Goal: Information Seeking & Learning: Learn about a topic

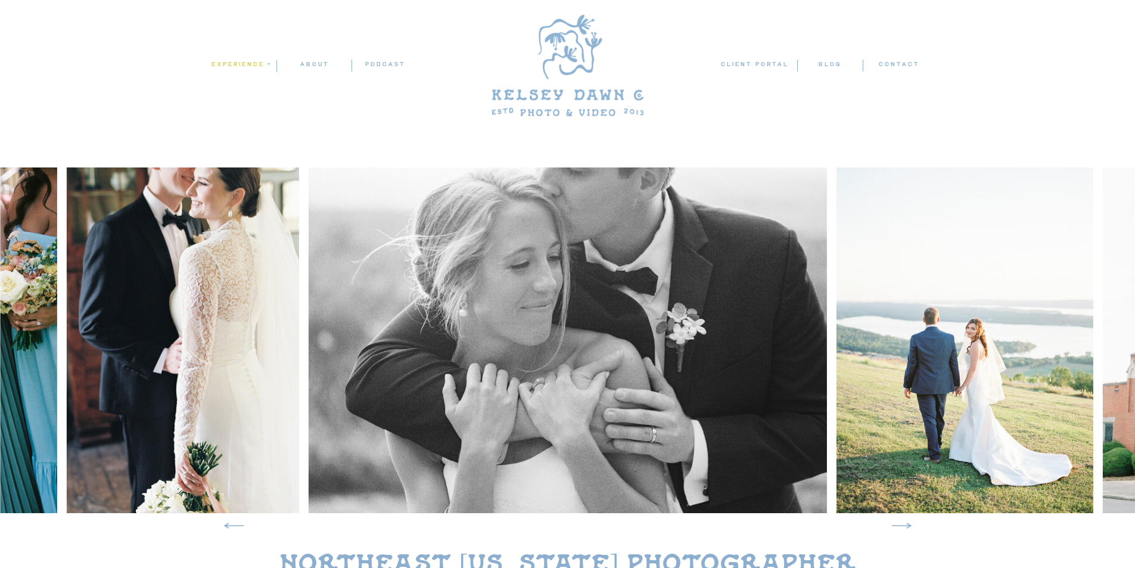
click at [263, 64] on nav "experience" at bounding box center [240, 64] width 58 height 11
click at [258, 79] on p "weddings" at bounding box center [243, 81] width 66 height 10
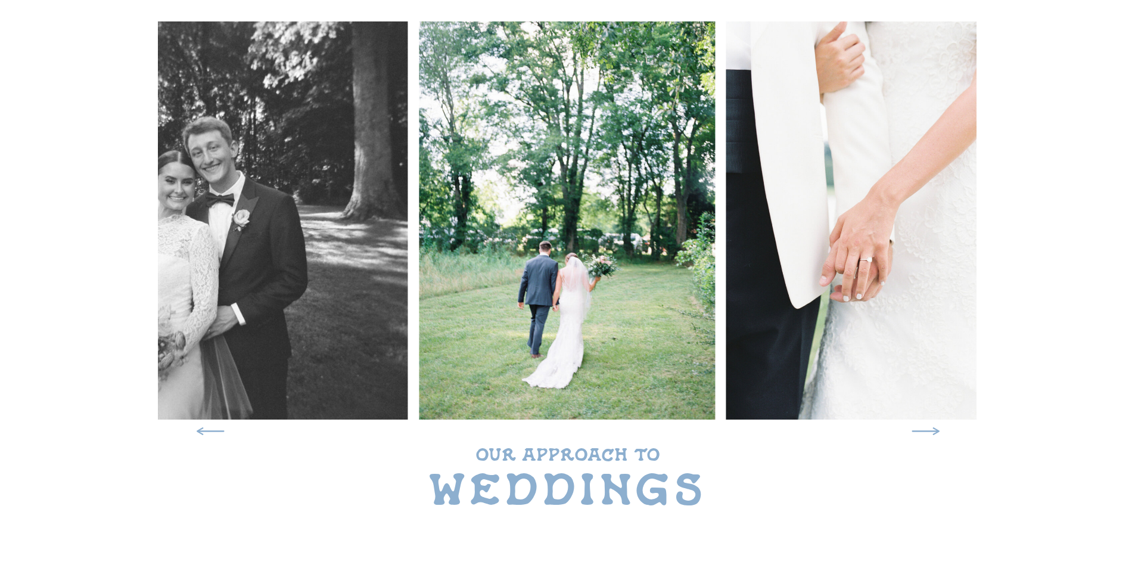
scroll to position [60, 0]
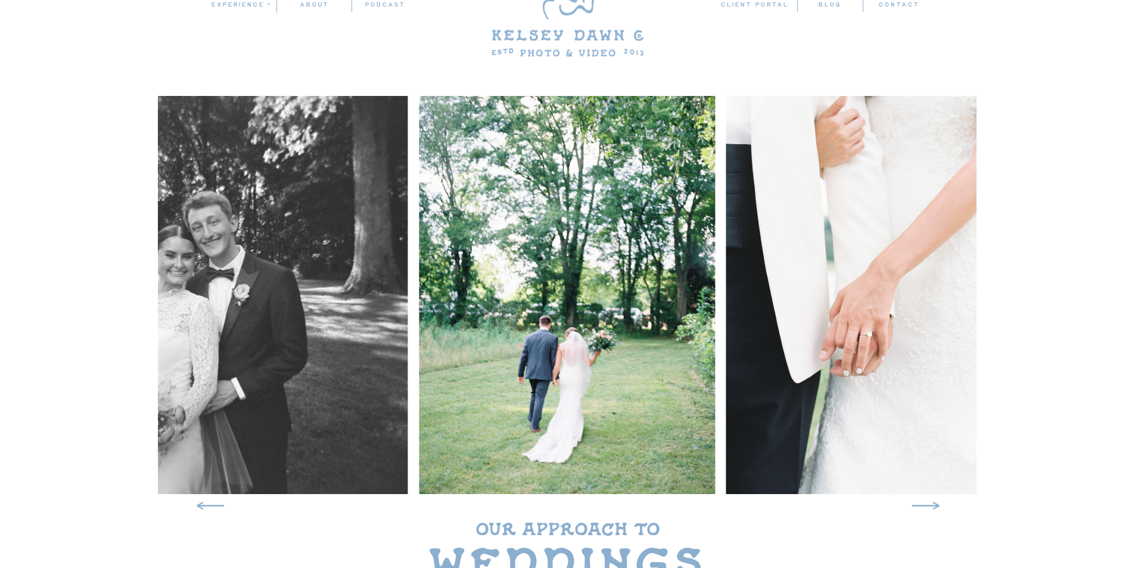
click at [296, 278] on img at bounding box center [211, 295] width 393 height 398
click at [935, 502] on icon at bounding box center [926, 505] width 38 height 35
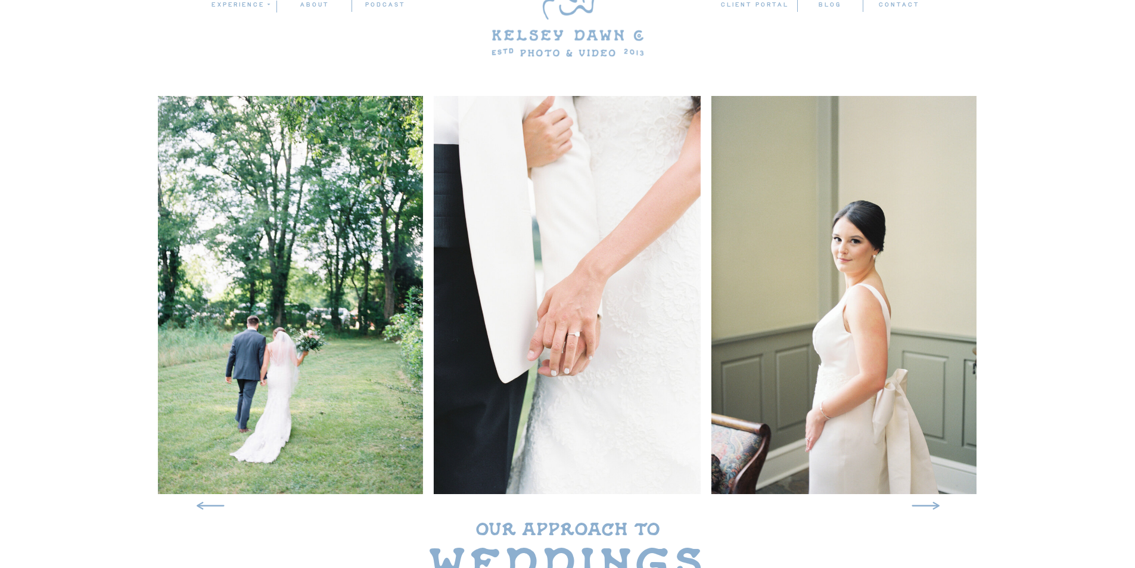
click at [931, 499] on icon at bounding box center [926, 505] width 38 height 35
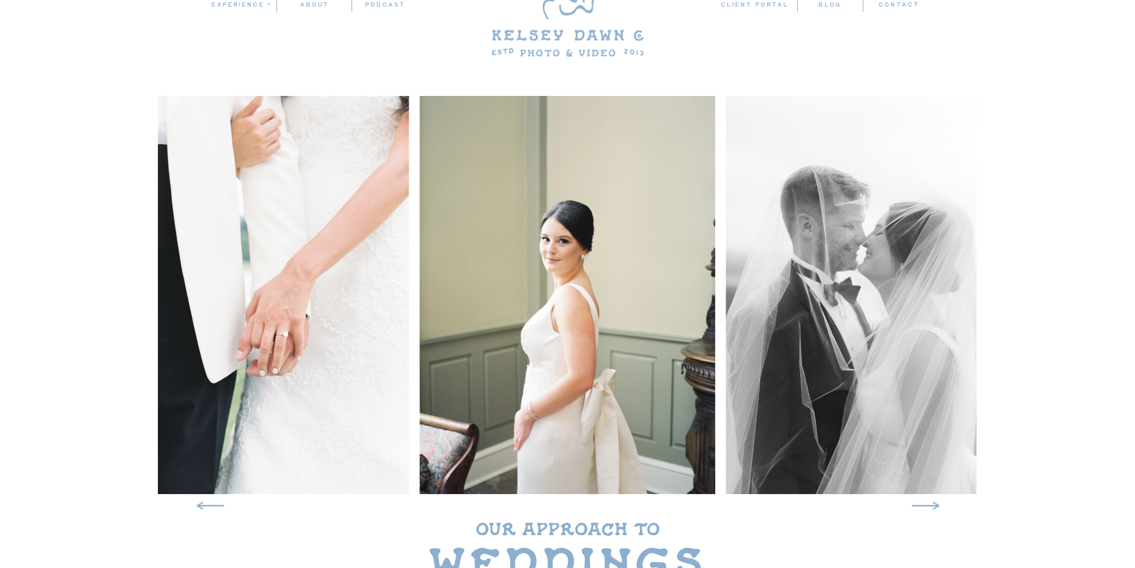
click at [931, 499] on icon at bounding box center [926, 505] width 38 height 35
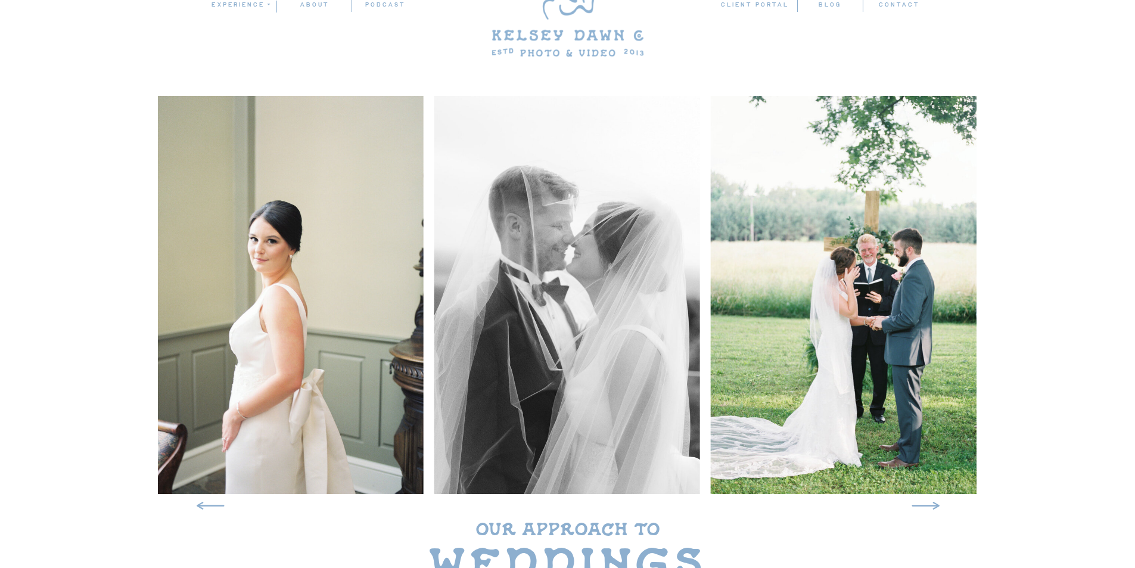
click at [931, 499] on icon at bounding box center [926, 505] width 38 height 35
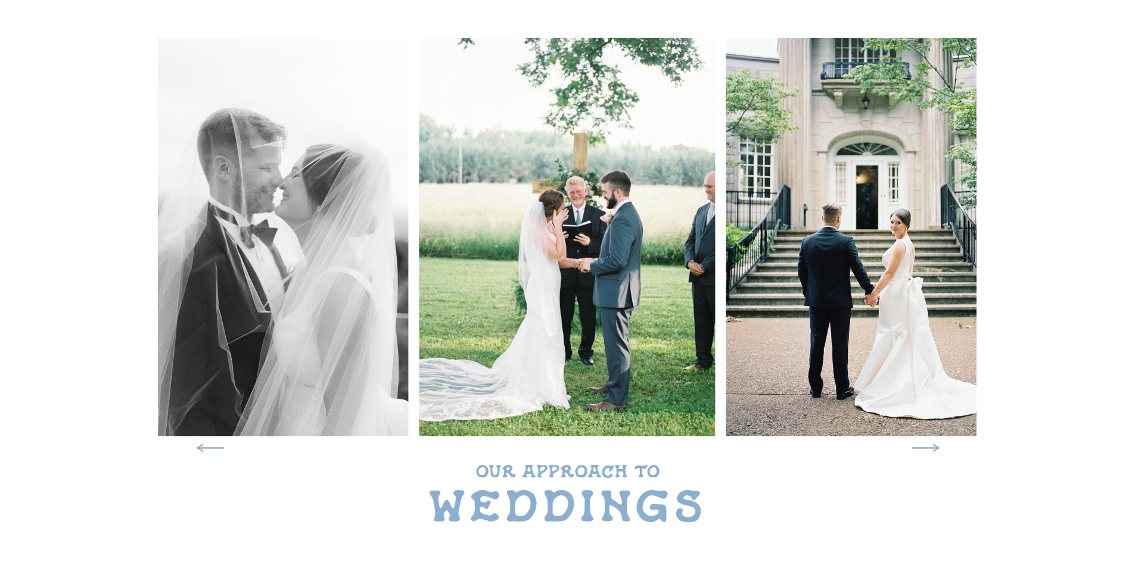
scroll to position [119, 0]
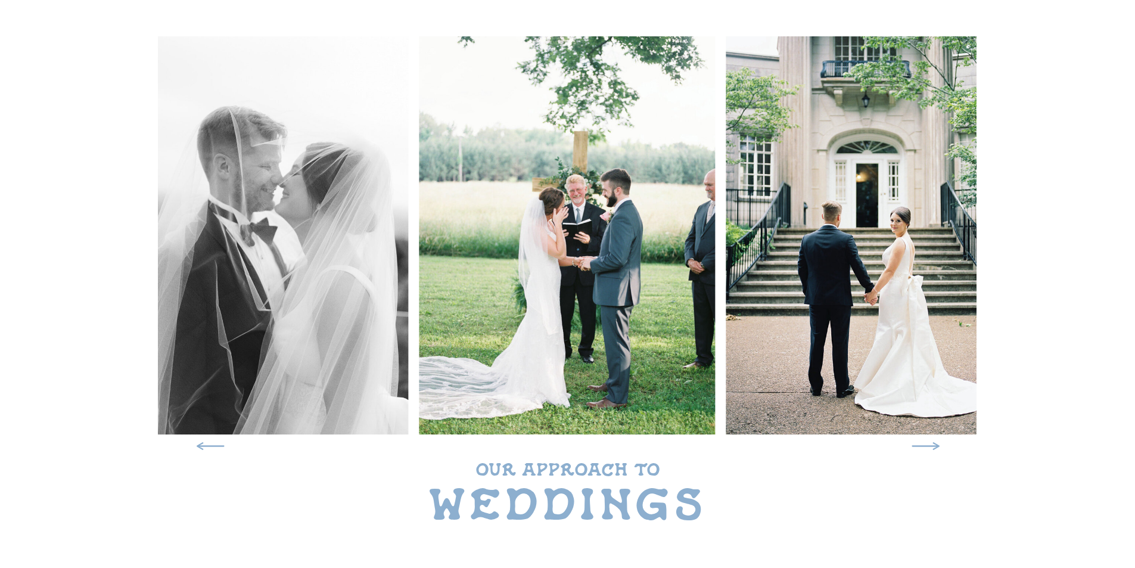
click at [923, 445] on icon at bounding box center [926, 445] width 38 height 35
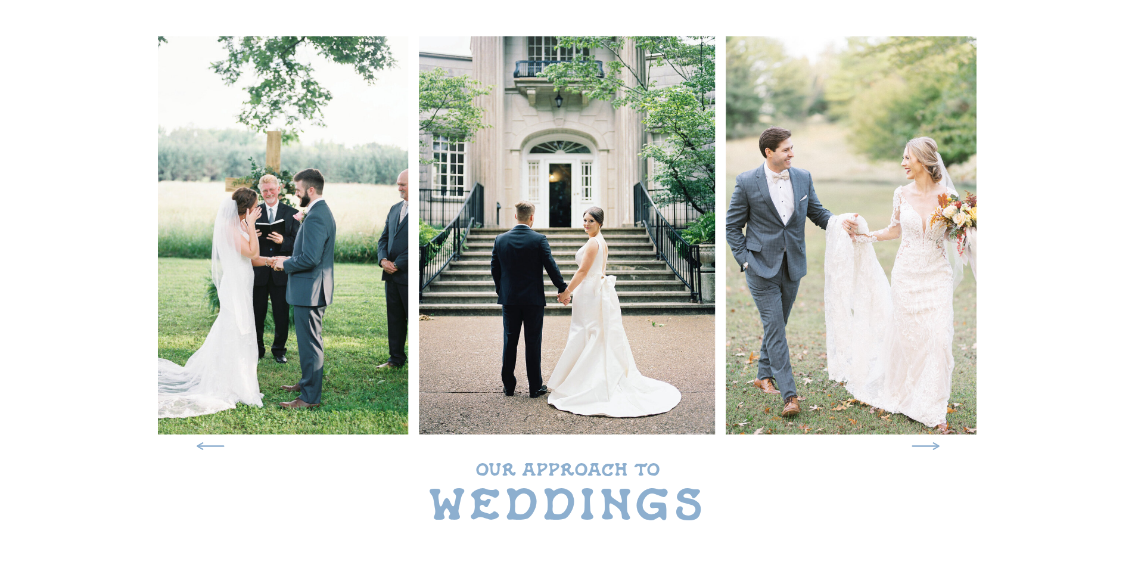
click at [923, 445] on icon at bounding box center [926, 445] width 38 height 35
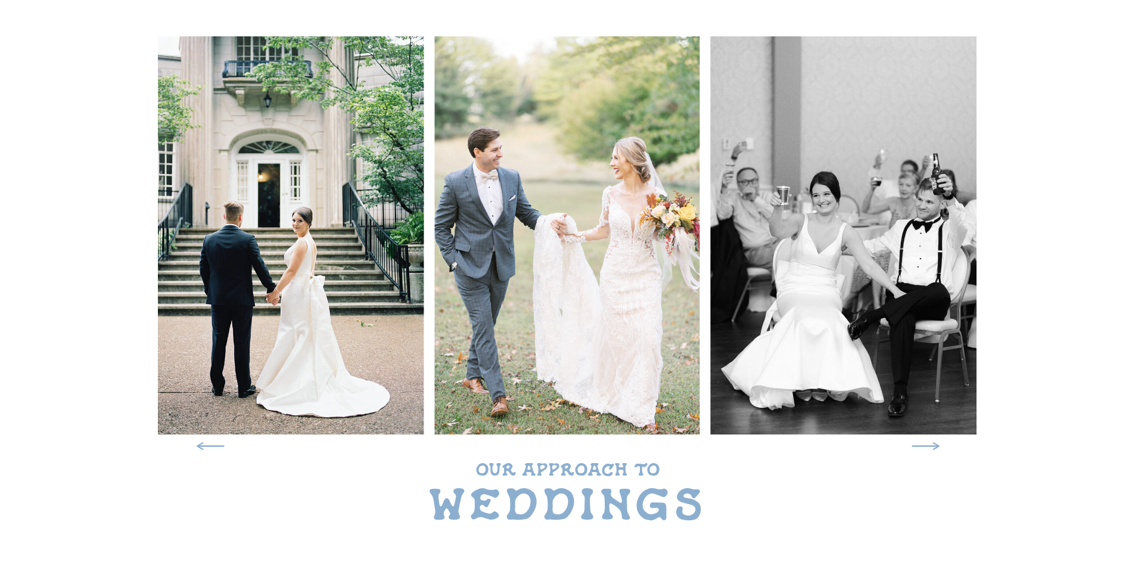
click at [923, 445] on icon at bounding box center [926, 445] width 38 height 35
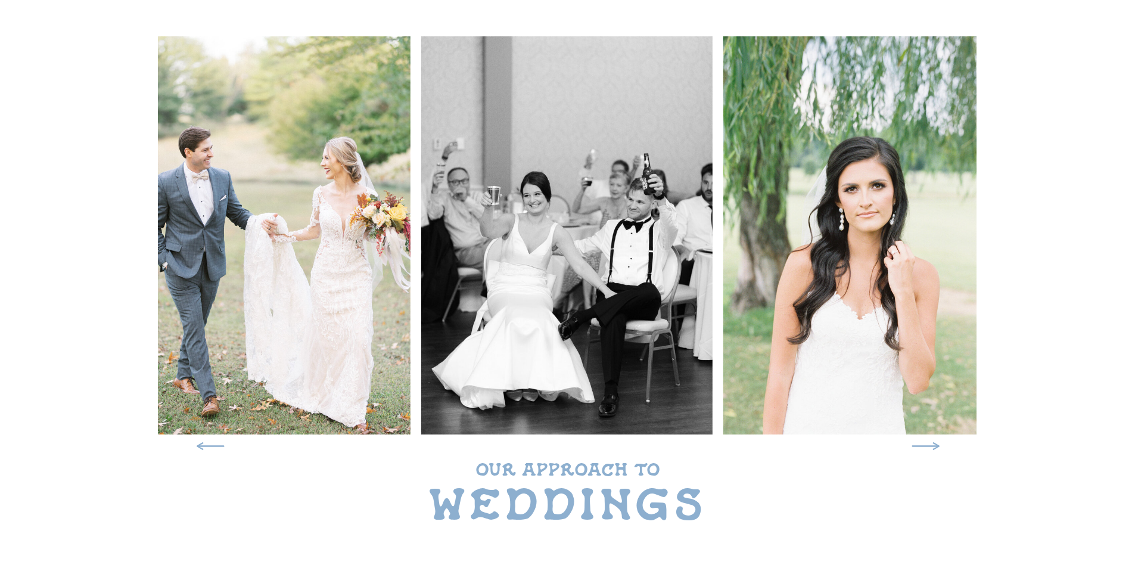
click at [923, 445] on icon at bounding box center [926, 445] width 38 height 35
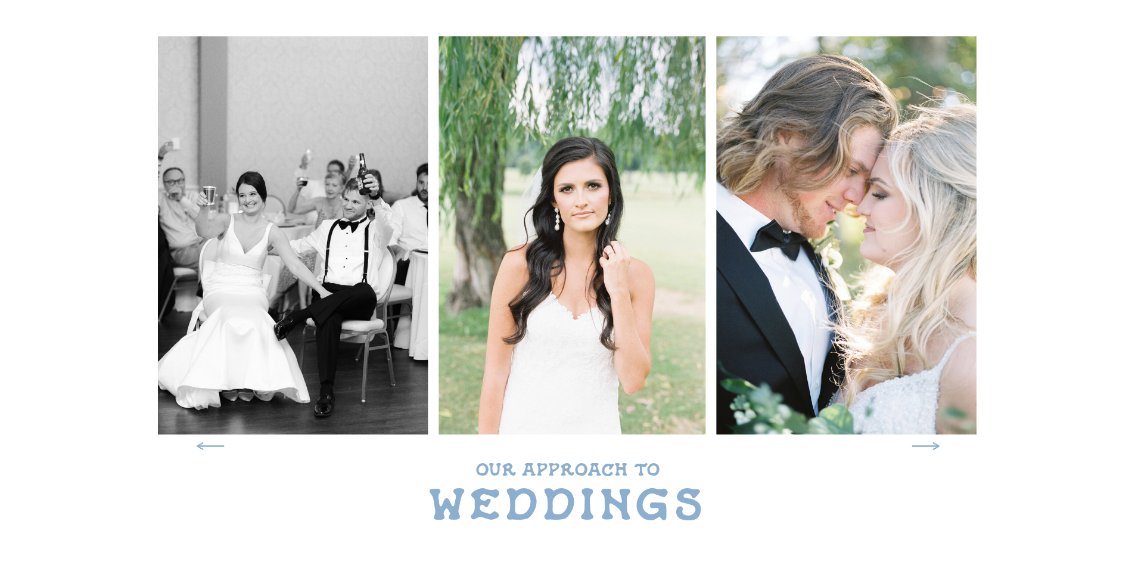
click at [923, 445] on icon at bounding box center [926, 445] width 38 height 35
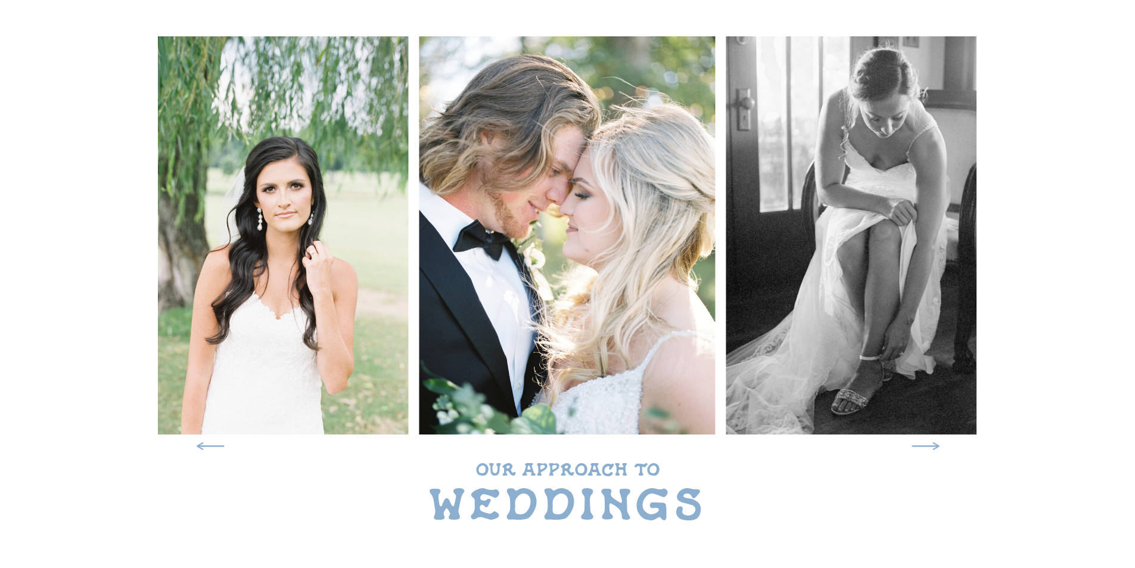
click at [923, 445] on icon at bounding box center [926, 445] width 38 height 35
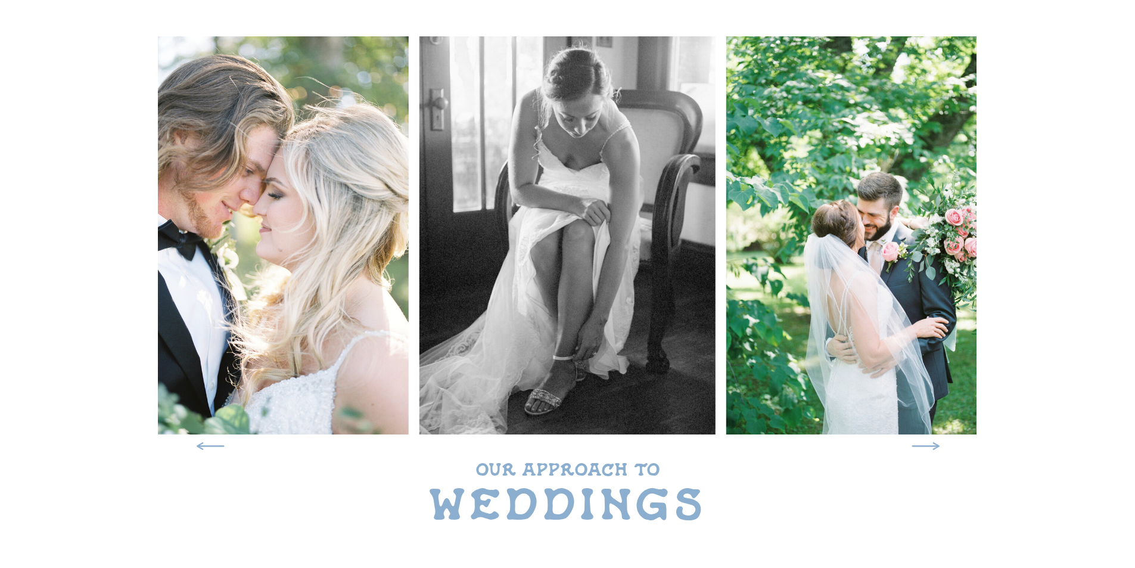
click at [923, 445] on icon at bounding box center [926, 445] width 38 height 35
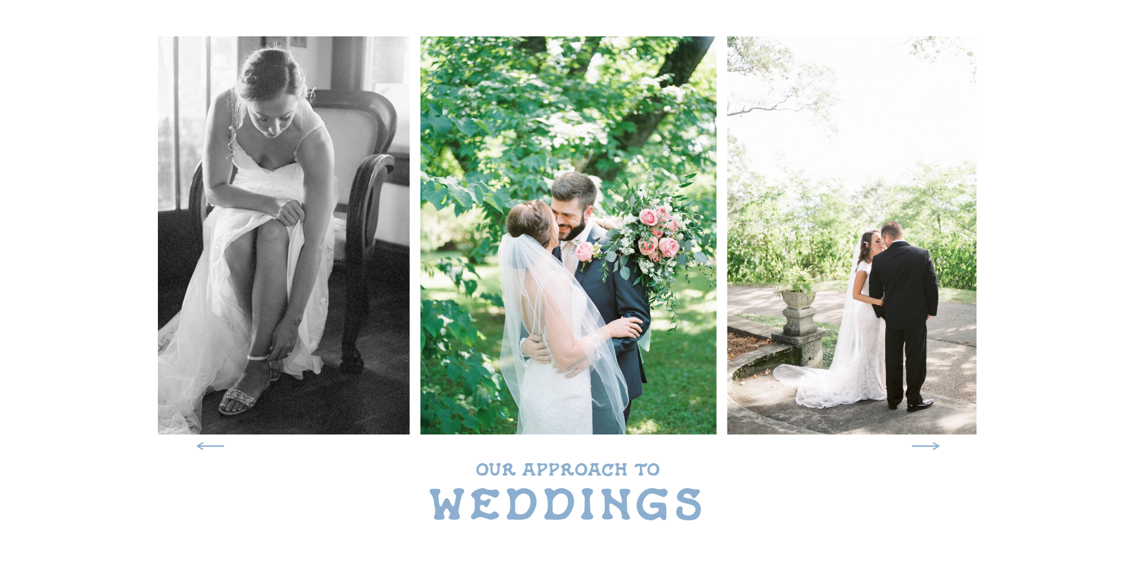
click at [923, 445] on icon at bounding box center [926, 445] width 38 height 35
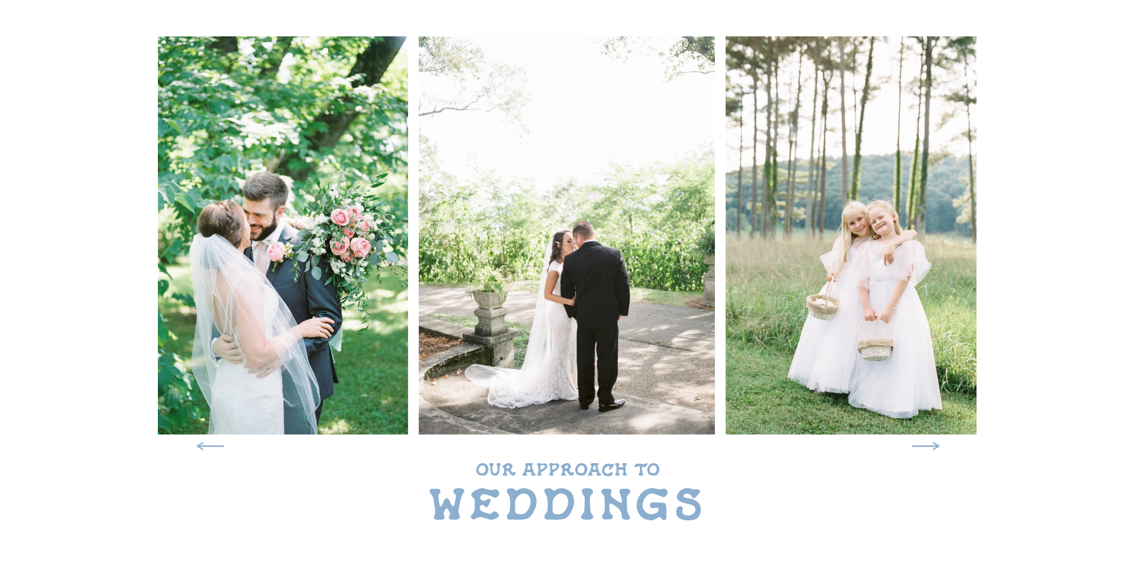
click at [923, 445] on icon at bounding box center [926, 445] width 38 height 35
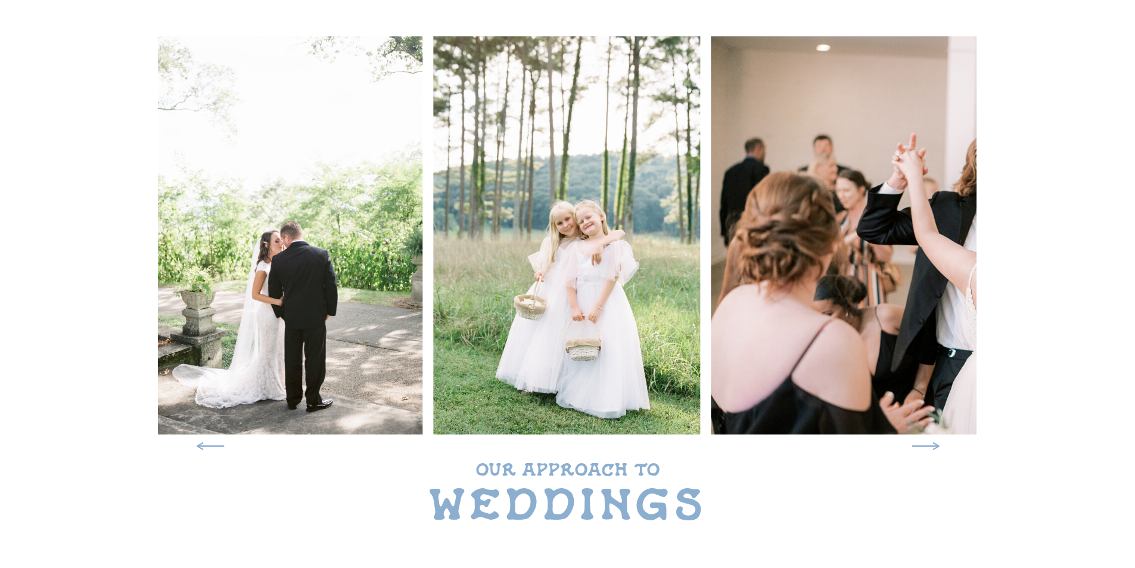
click at [923, 445] on icon at bounding box center [926, 445] width 38 height 35
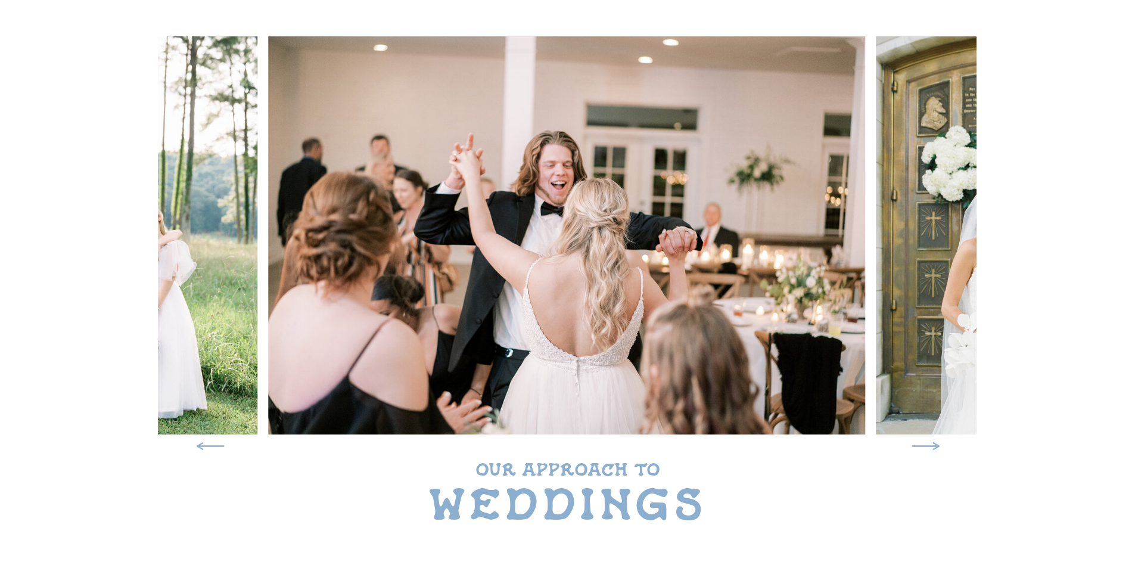
click at [923, 445] on icon at bounding box center [926, 445] width 38 height 35
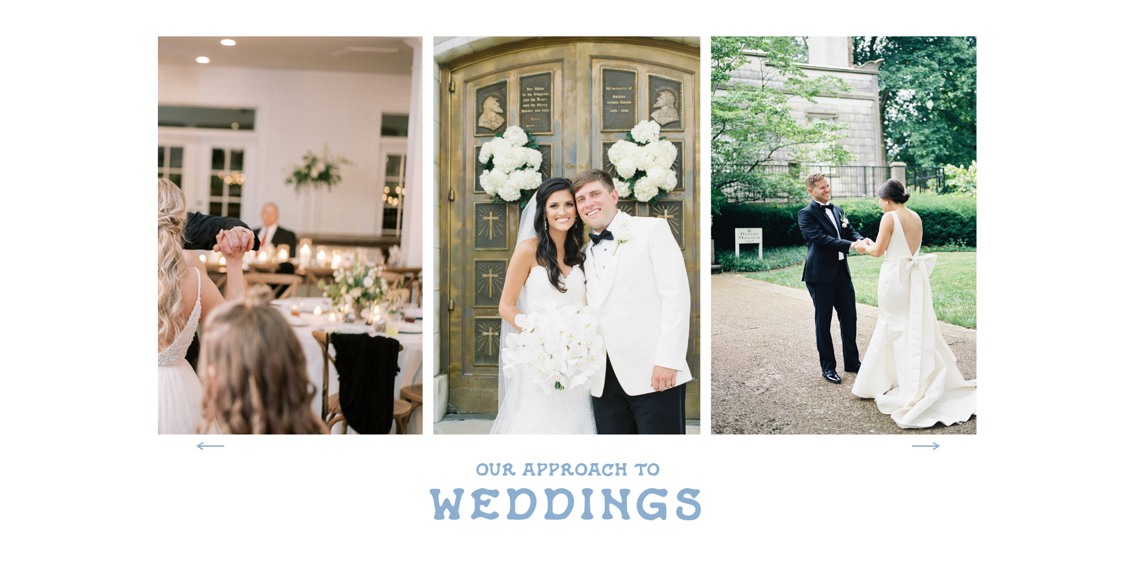
click at [923, 445] on icon at bounding box center [926, 445] width 38 height 35
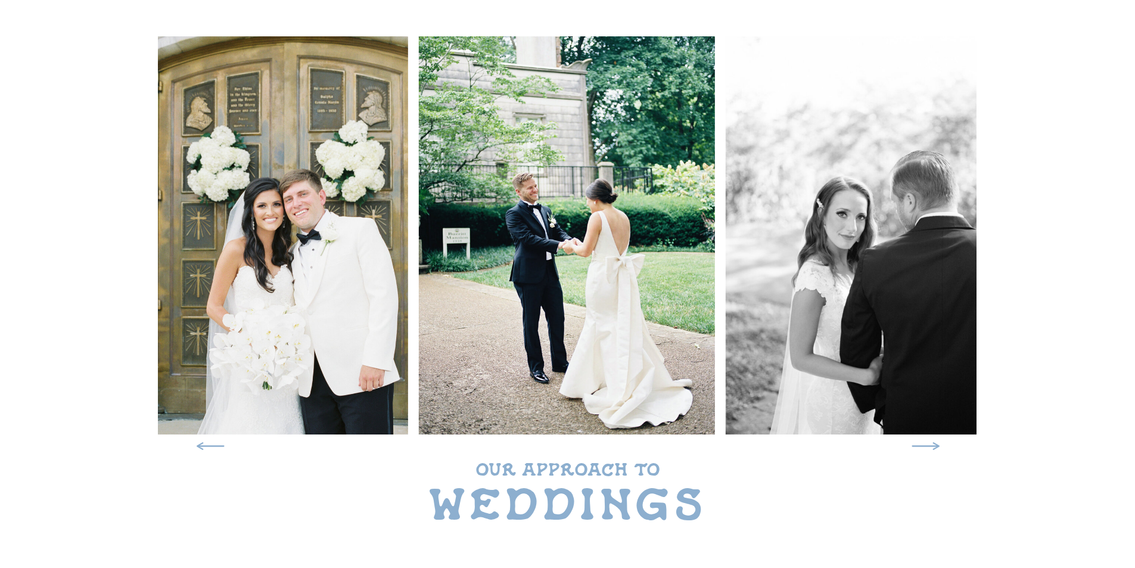
click at [923, 445] on icon at bounding box center [926, 445] width 38 height 35
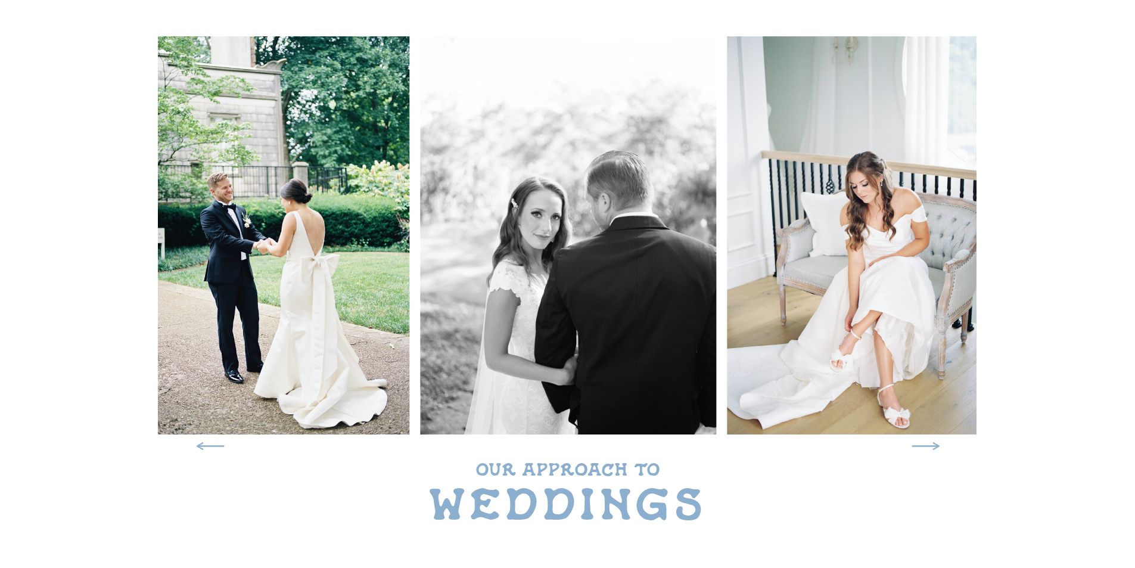
click at [923, 445] on icon at bounding box center [926, 445] width 38 height 35
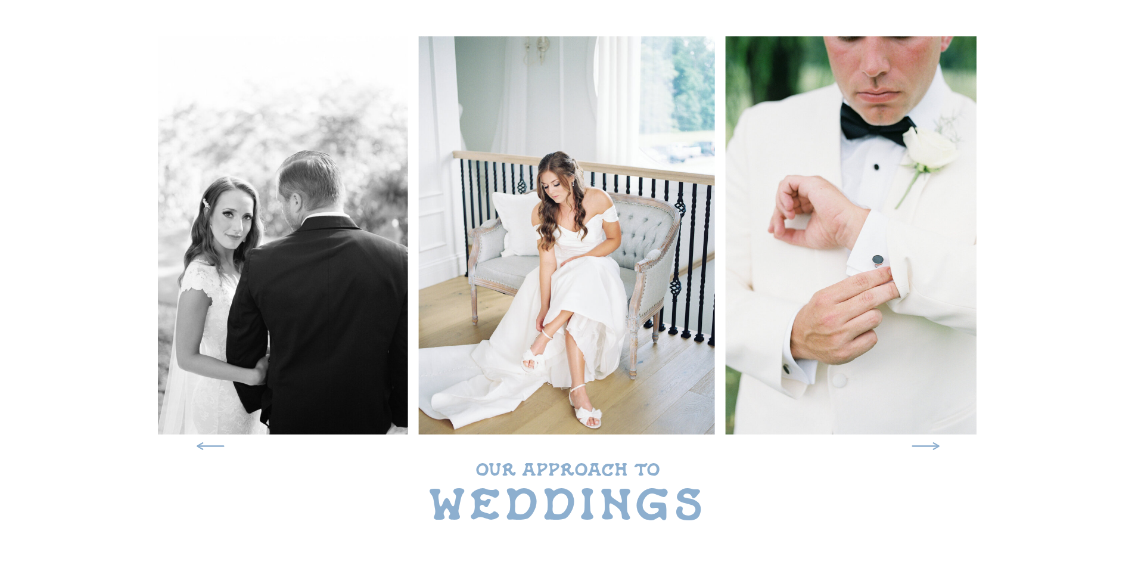
click at [923, 445] on icon at bounding box center [926, 445] width 38 height 35
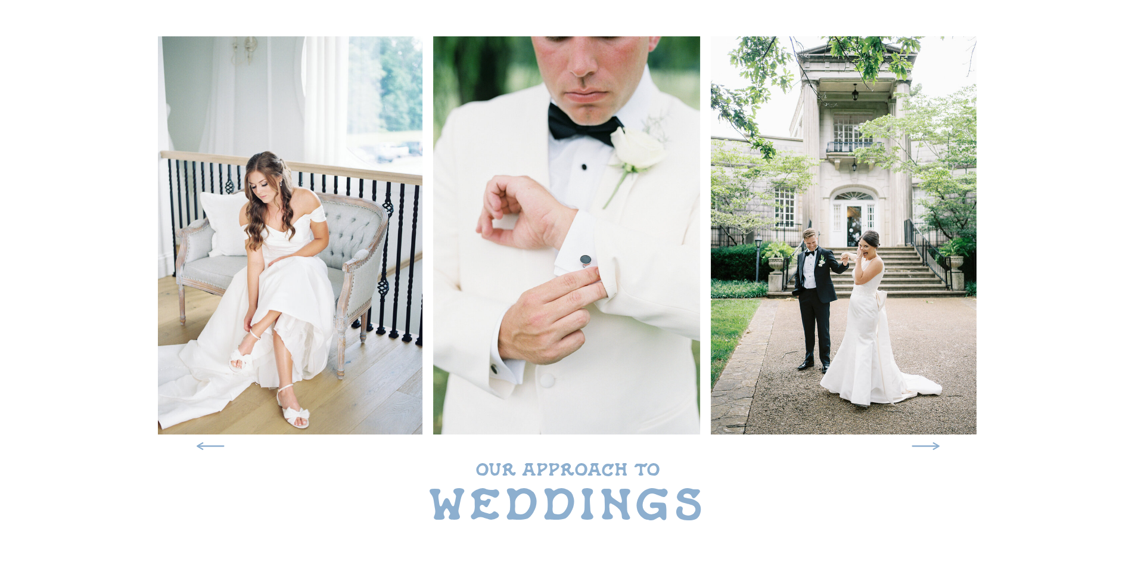
click at [923, 445] on icon at bounding box center [926, 445] width 38 height 35
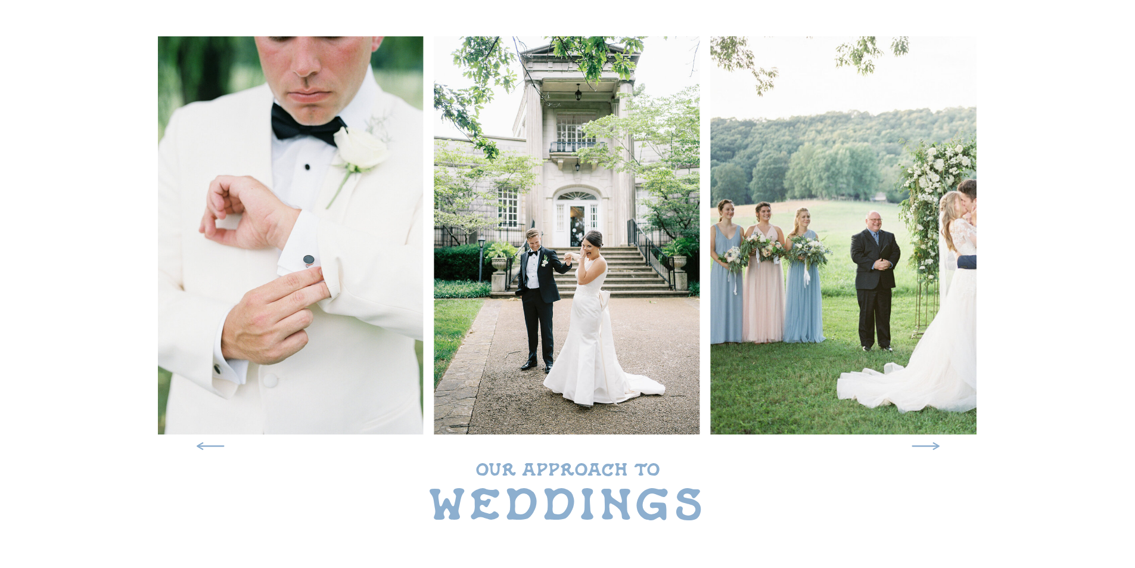
click at [923, 445] on icon at bounding box center [926, 445] width 38 height 35
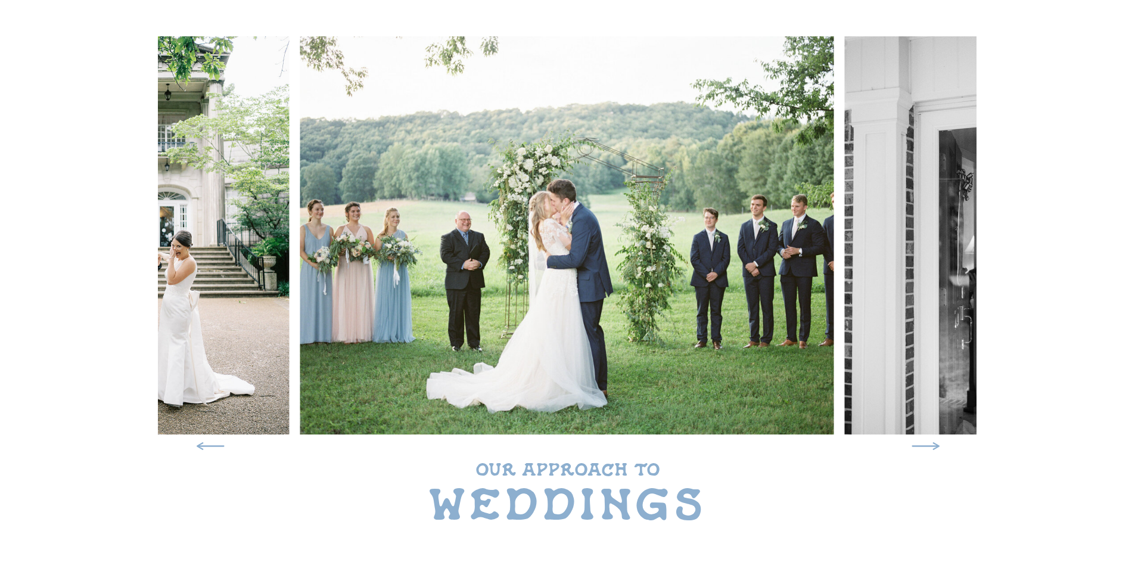
click at [923, 445] on icon at bounding box center [926, 445] width 38 height 35
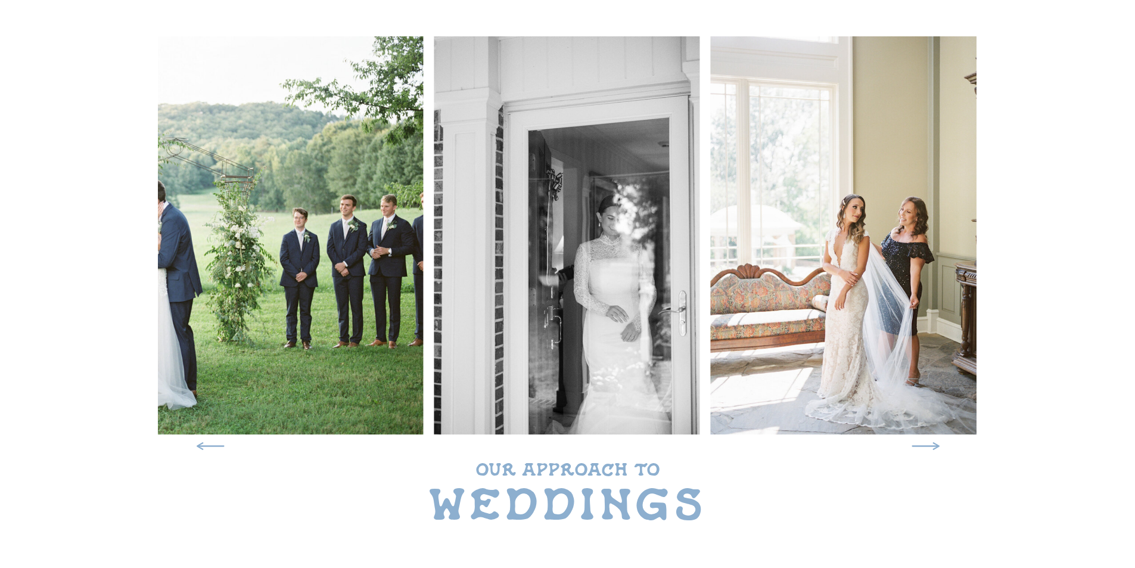
click at [923, 445] on icon at bounding box center [926, 445] width 38 height 35
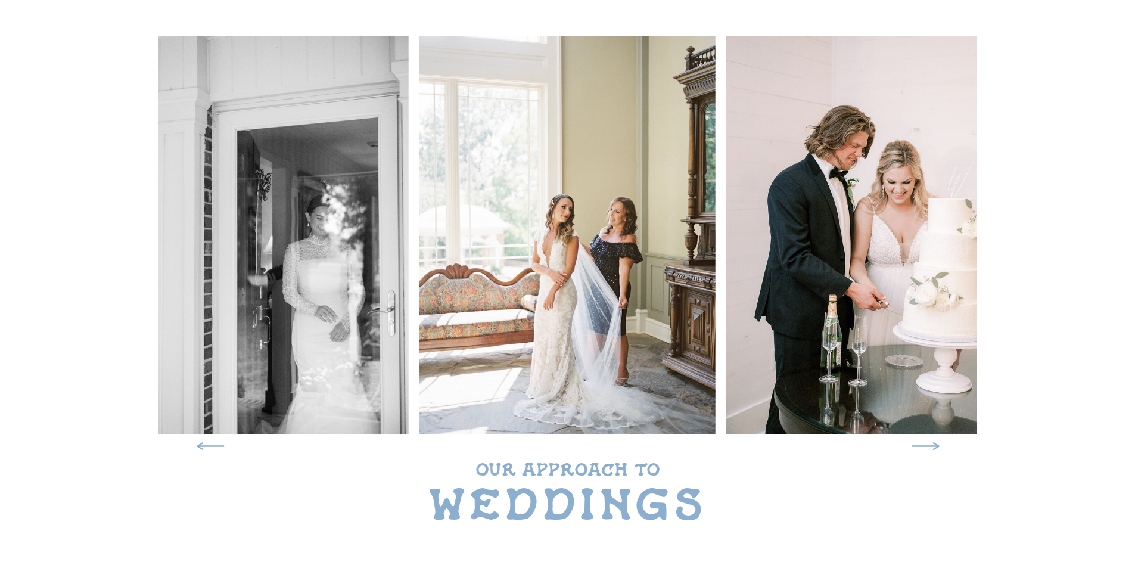
click at [923, 445] on icon at bounding box center [926, 445] width 38 height 35
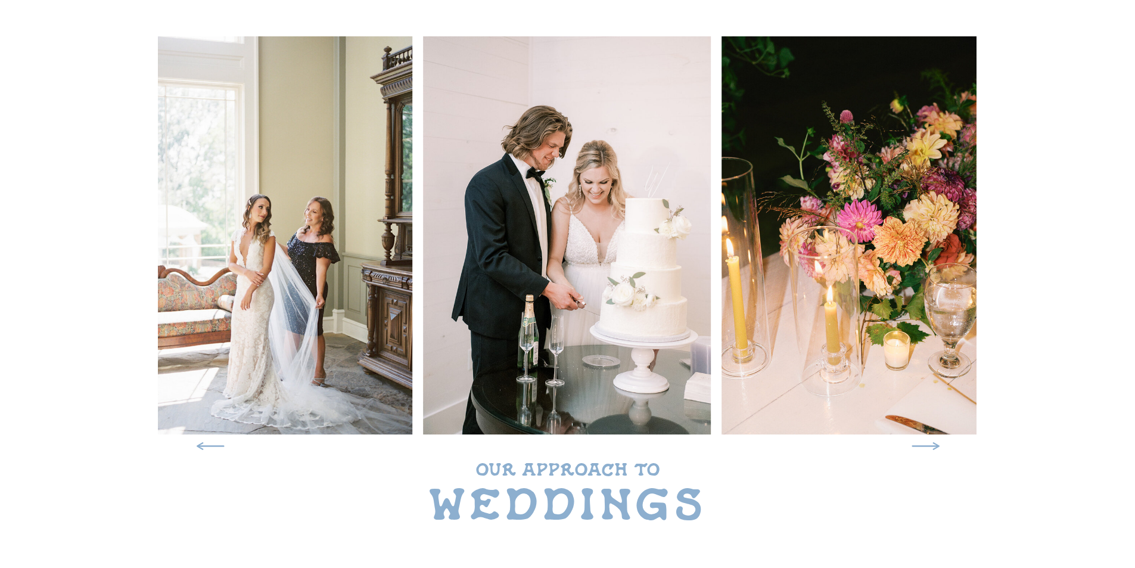
click at [923, 445] on icon at bounding box center [926, 445] width 38 height 35
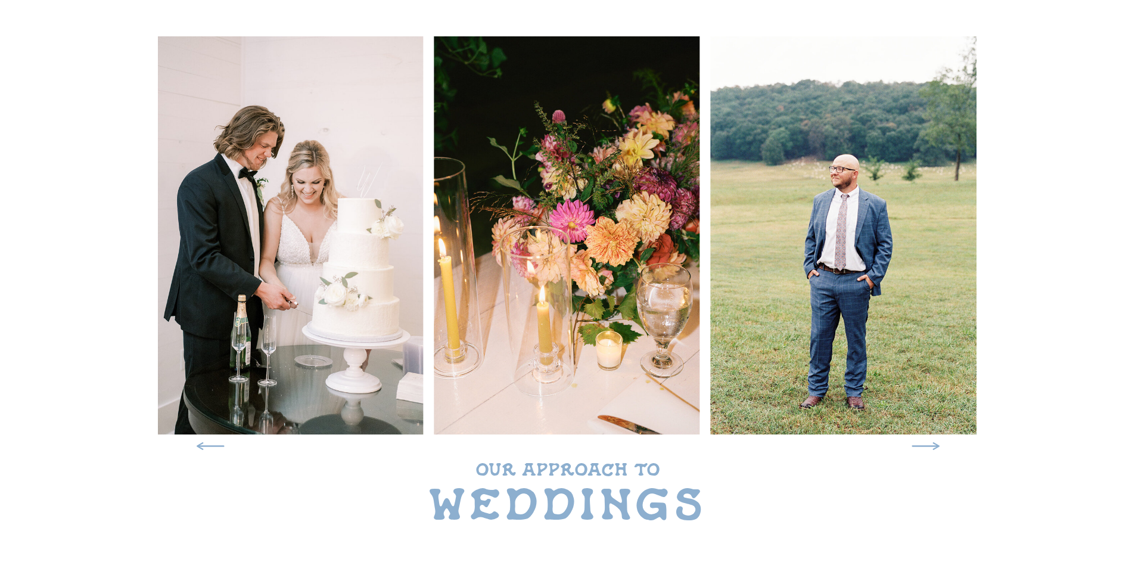
click at [923, 445] on icon at bounding box center [926, 445] width 38 height 35
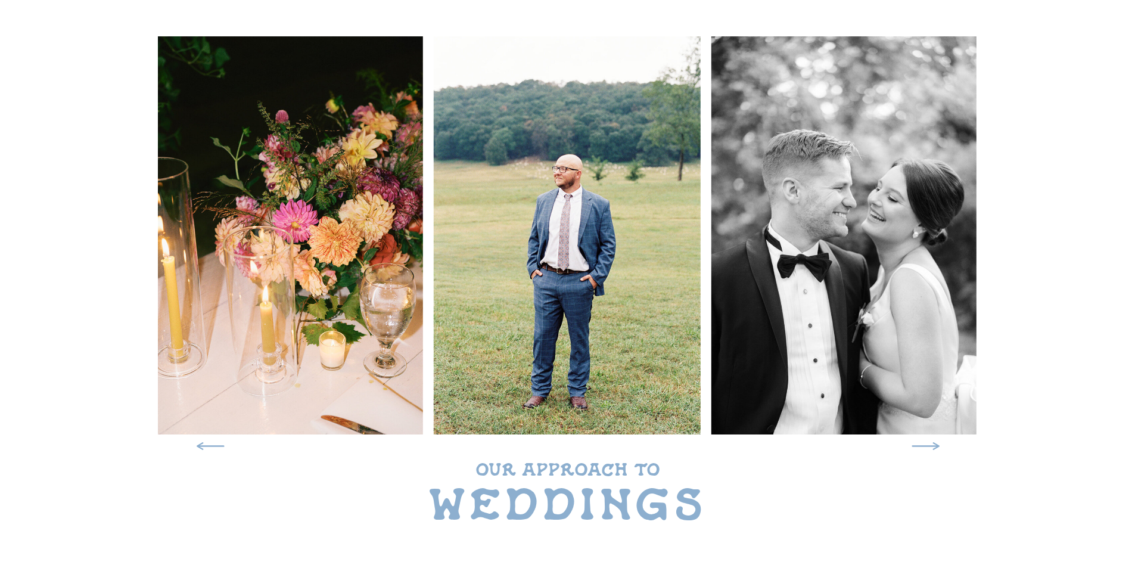
click at [923, 445] on icon at bounding box center [926, 445] width 38 height 35
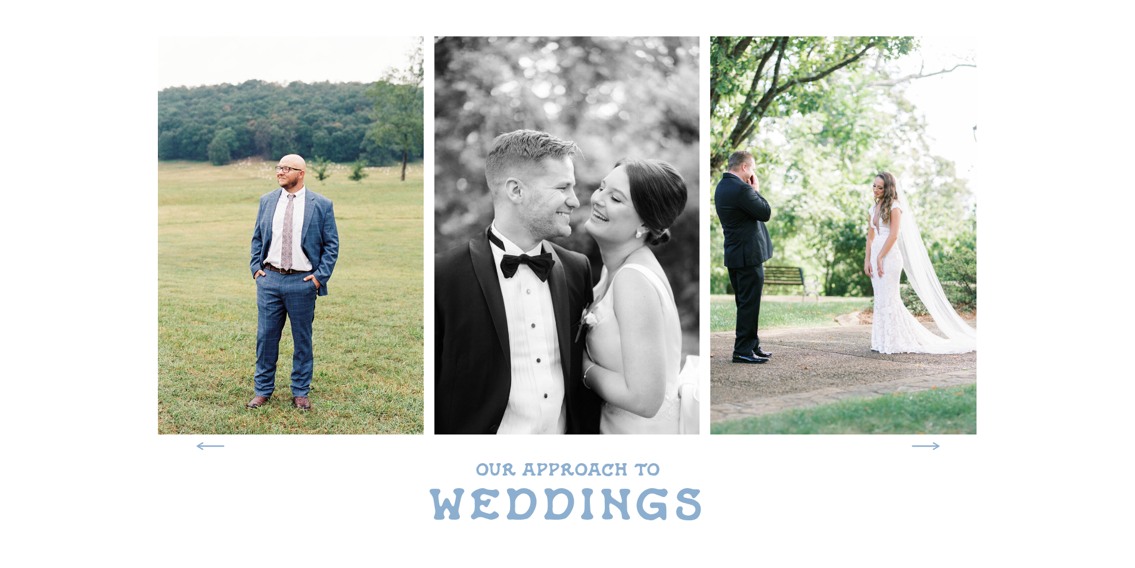
click at [923, 445] on icon at bounding box center [926, 445] width 38 height 35
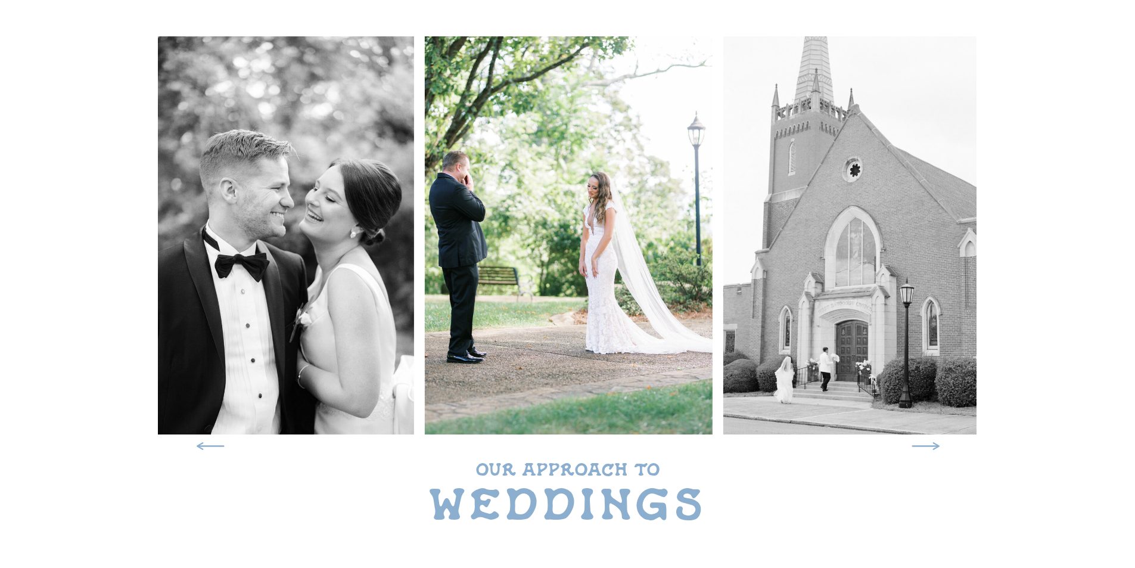
click at [923, 445] on icon at bounding box center [926, 445] width 38 height 35
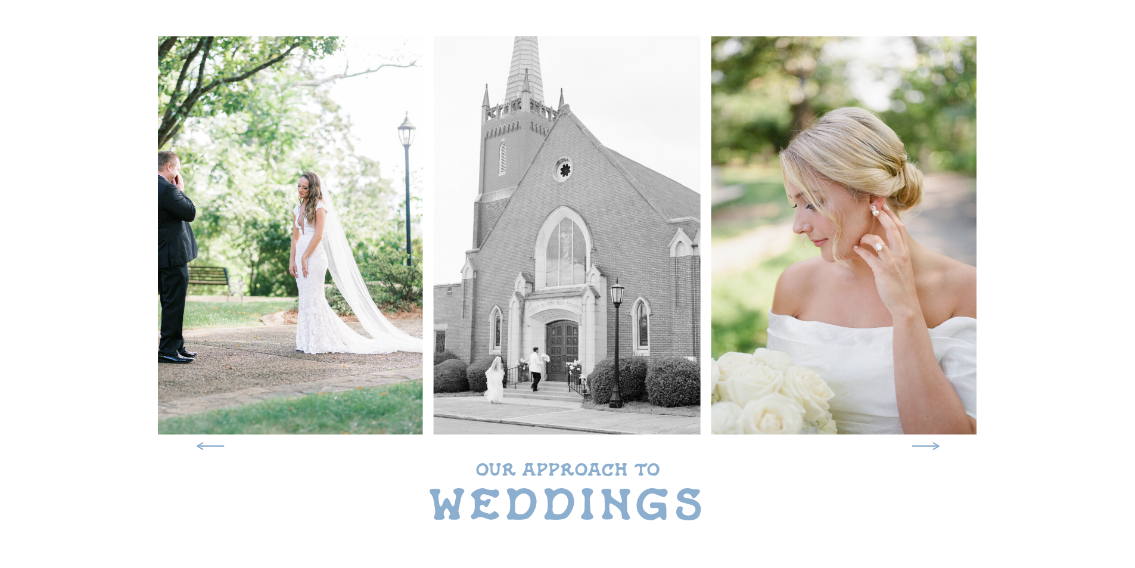
click at [923, 445] on icon at bounding box center [926, 445] width 38 height 35
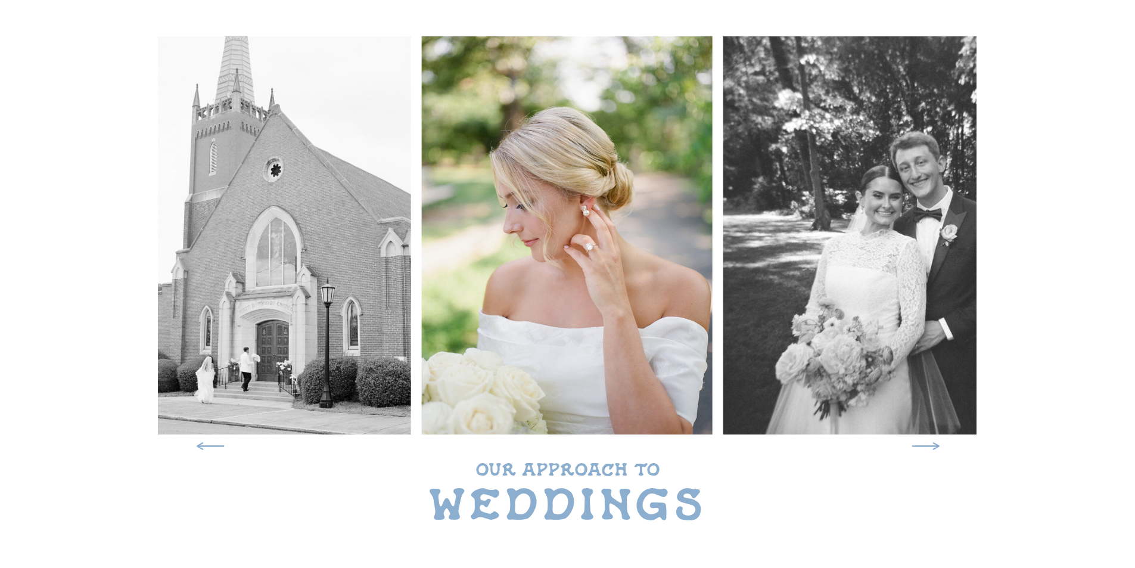
click at [923, 445] on icon at bounding box center [926, 445] width 38 height 35
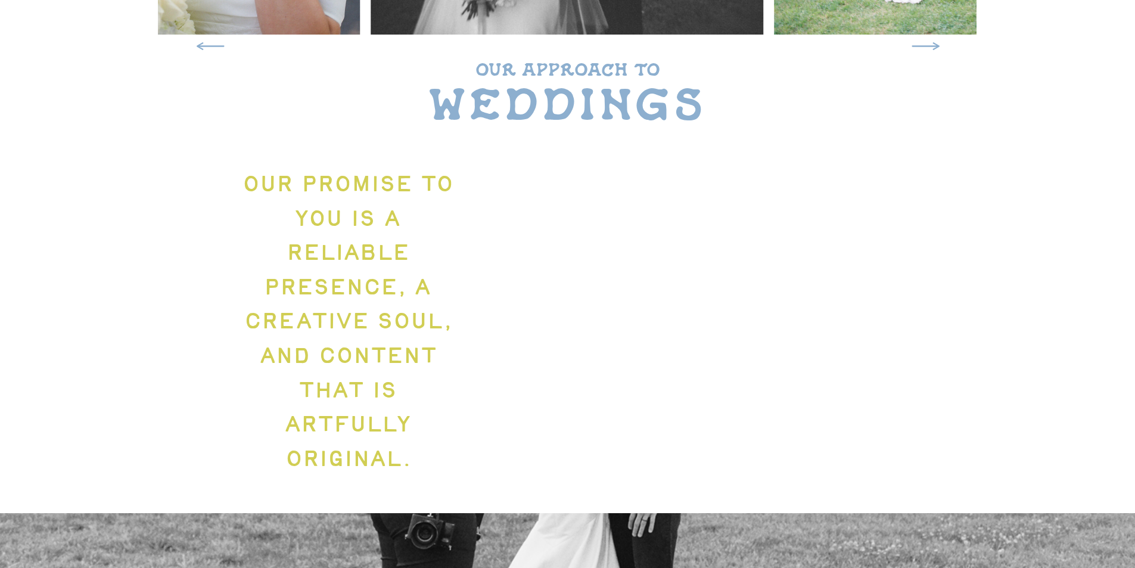
scroll to position [536, 0]
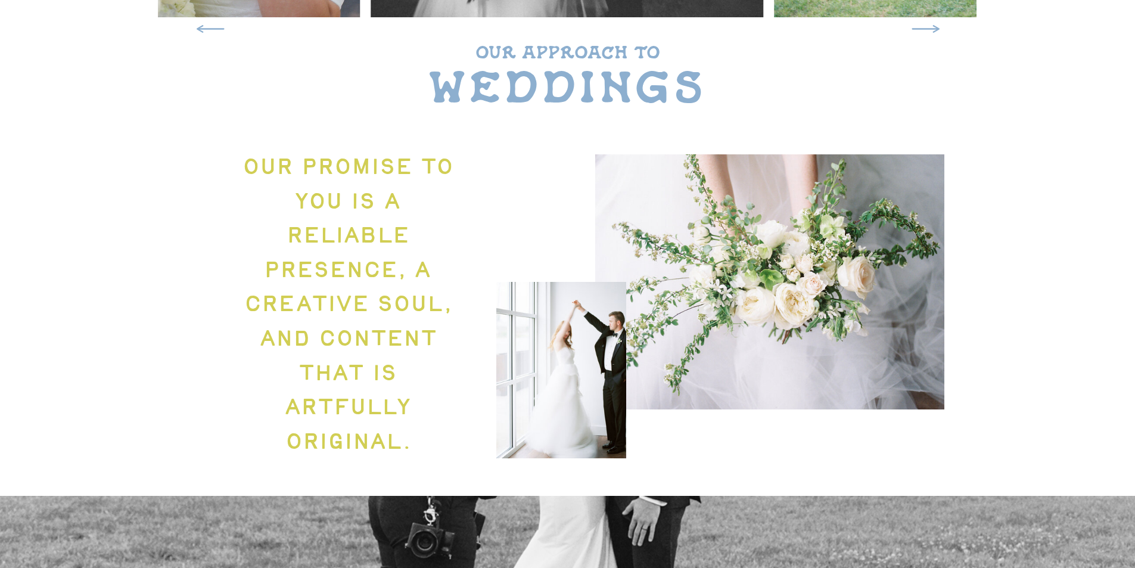
click at [569, 404] on div at bounding box center [561, 370] width 130 height 176
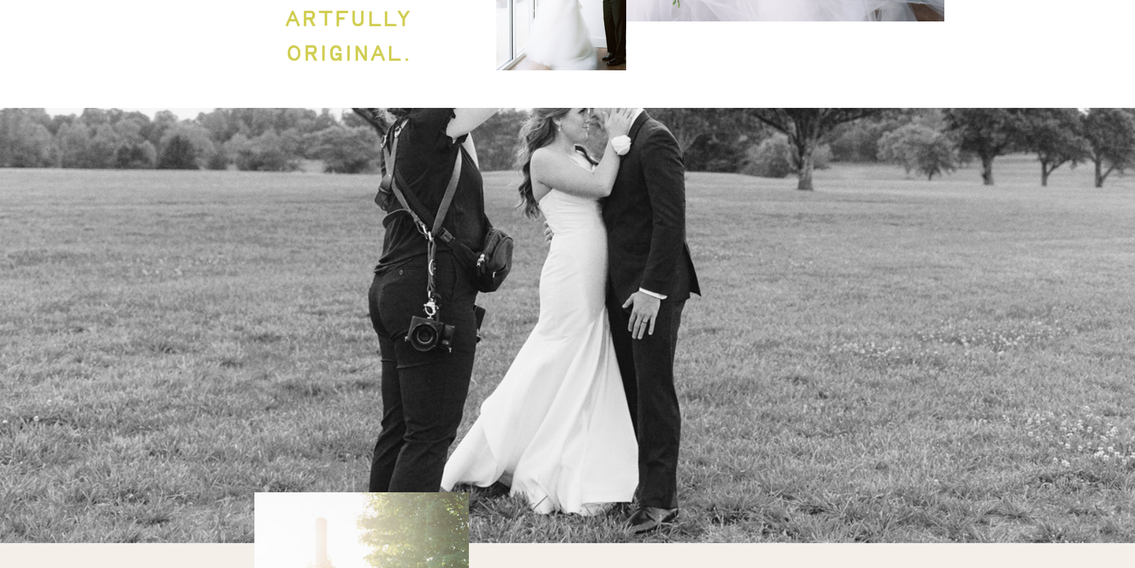
scroll to position [896, 0]
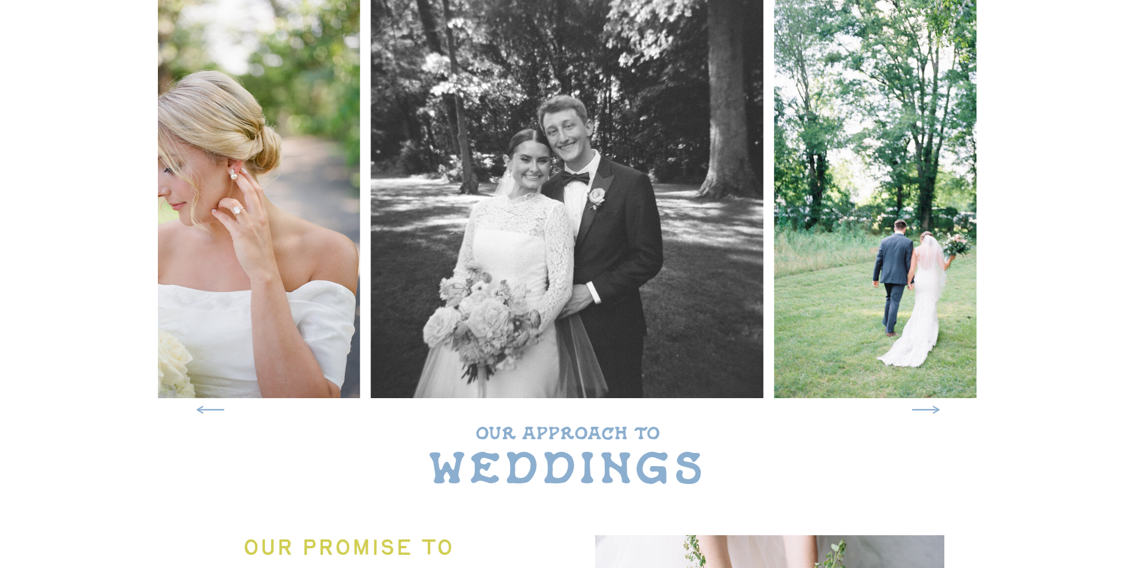
scroll to position [3, 0]
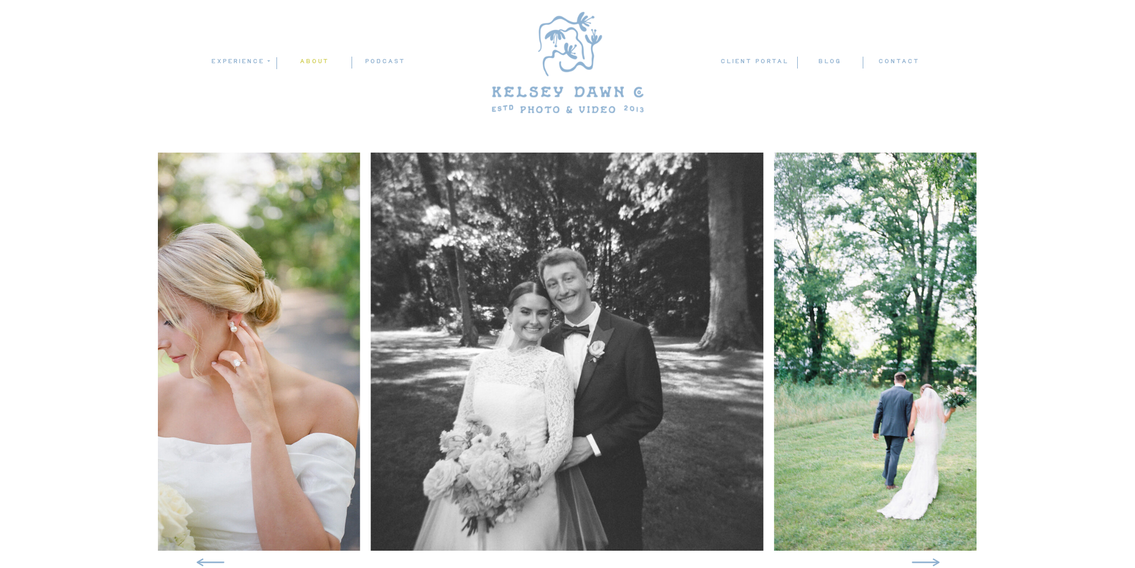
click at [315, 59] on nav "ABOUT" at bounding box center [314, 61] width 74 height 11
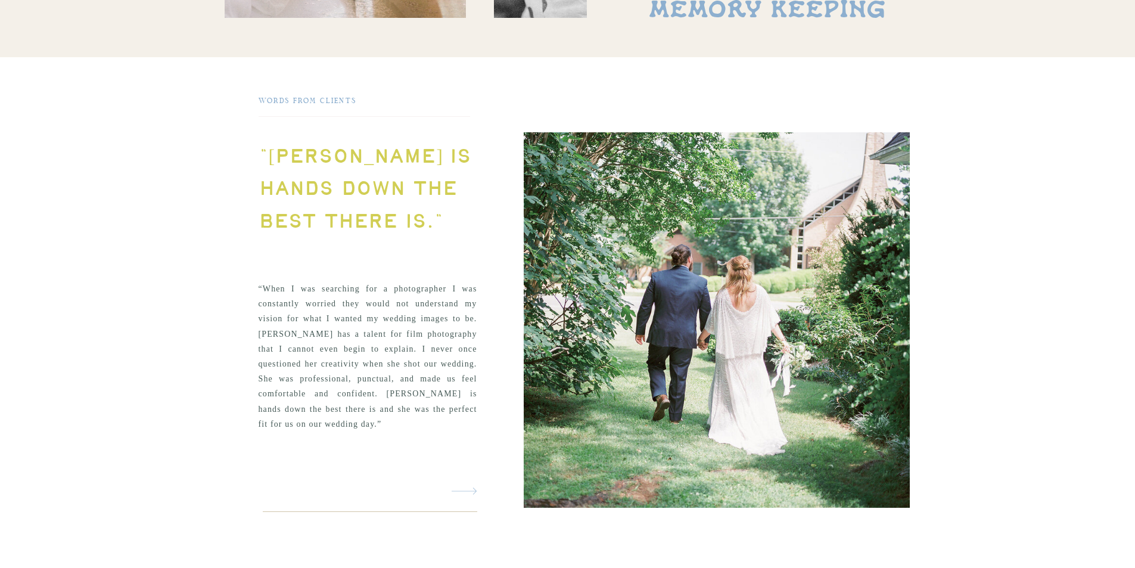
scroll to position [2621, 0]
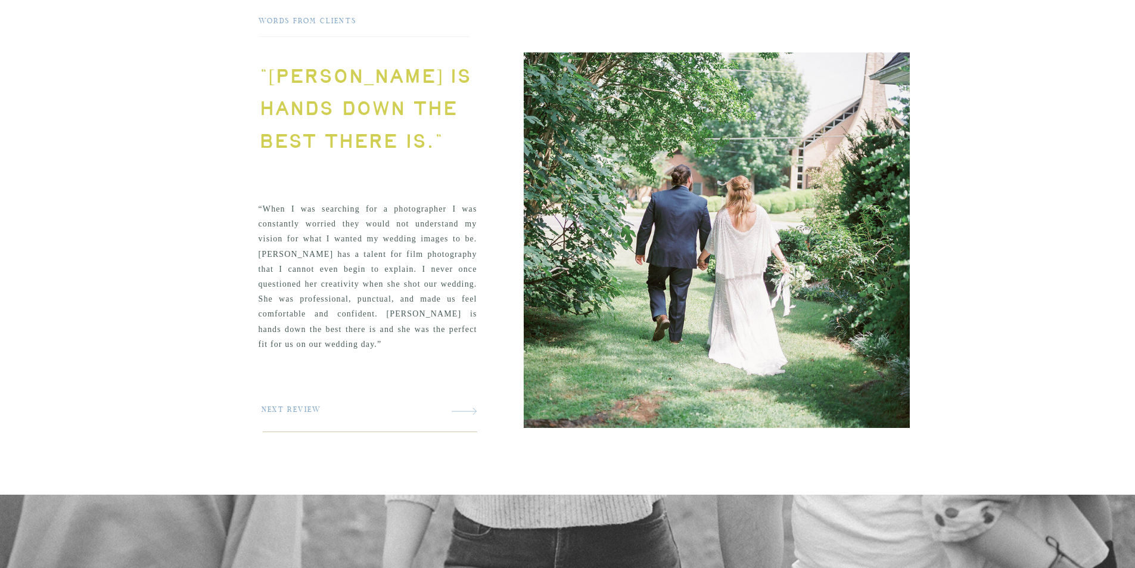
click at [473, 407] on icon at bounding box center [464, 410] width 25 height 25
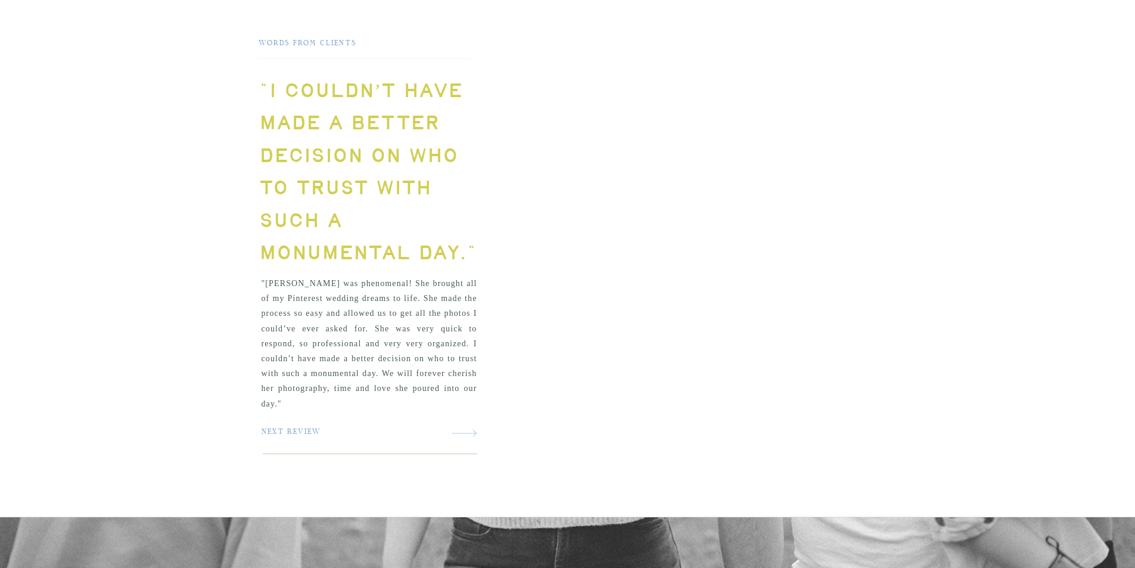
scroll to position [2598, 0]
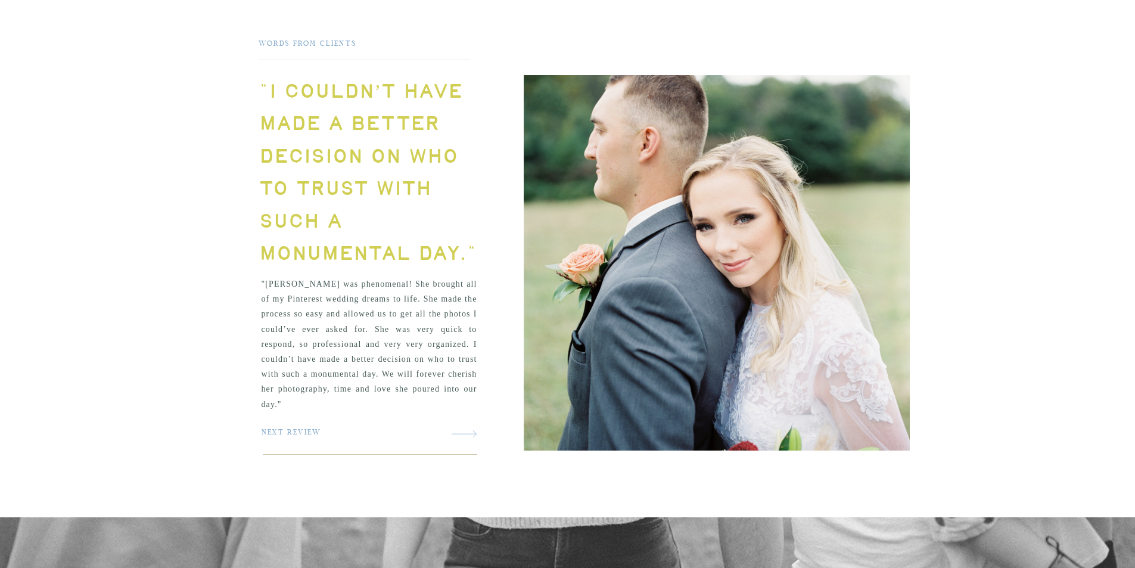
click at [469, 427] on icon at bounding box center [464, 433] width 25 height 25
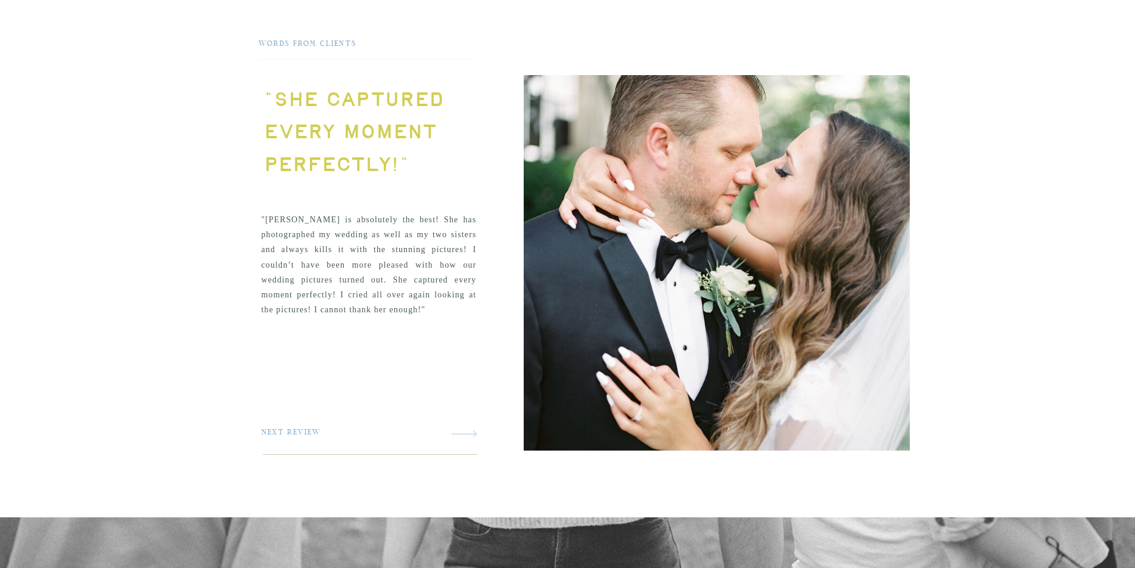
click at [469, 426] on icon at bounding box center [464, 433] width 25 height 25
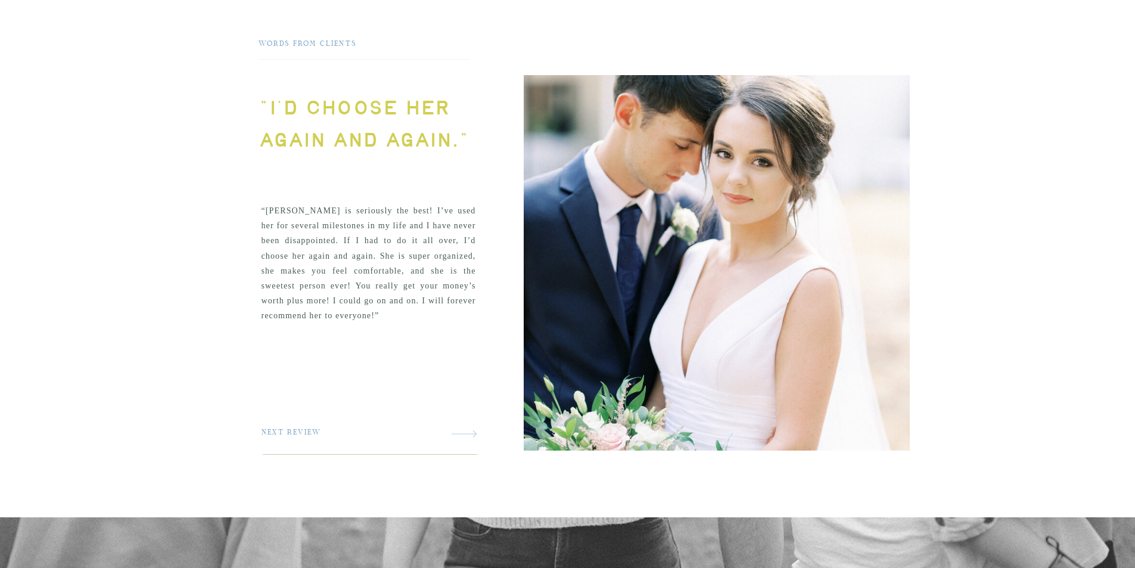
click at [469, 426] on icon at bounding box center [464, 433] width 25 height 25
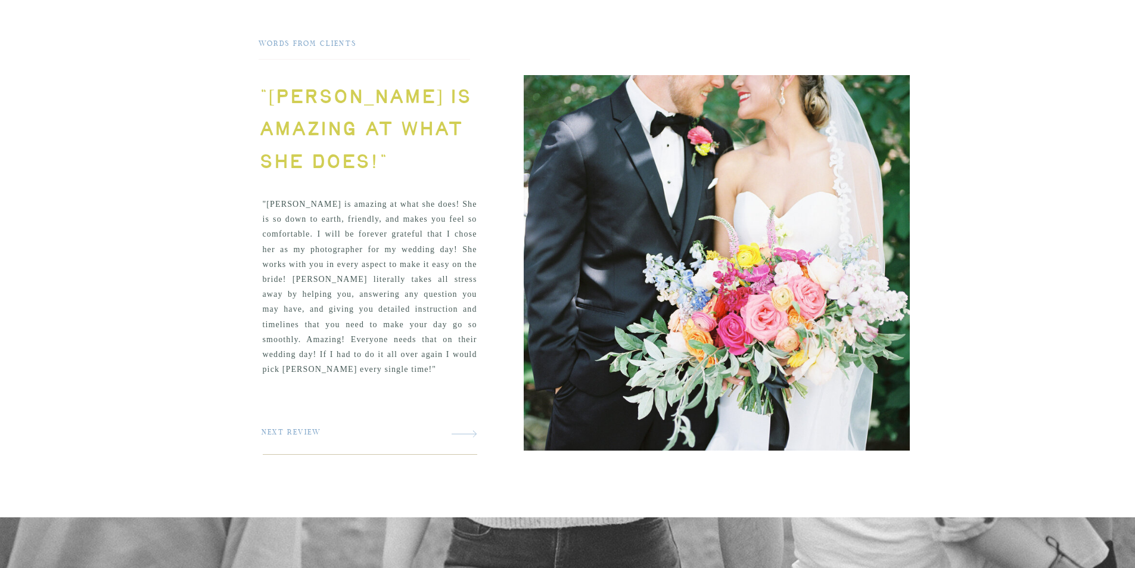
click at [469, 426] on icon at bounding box center [464, 433] width 25 height 25
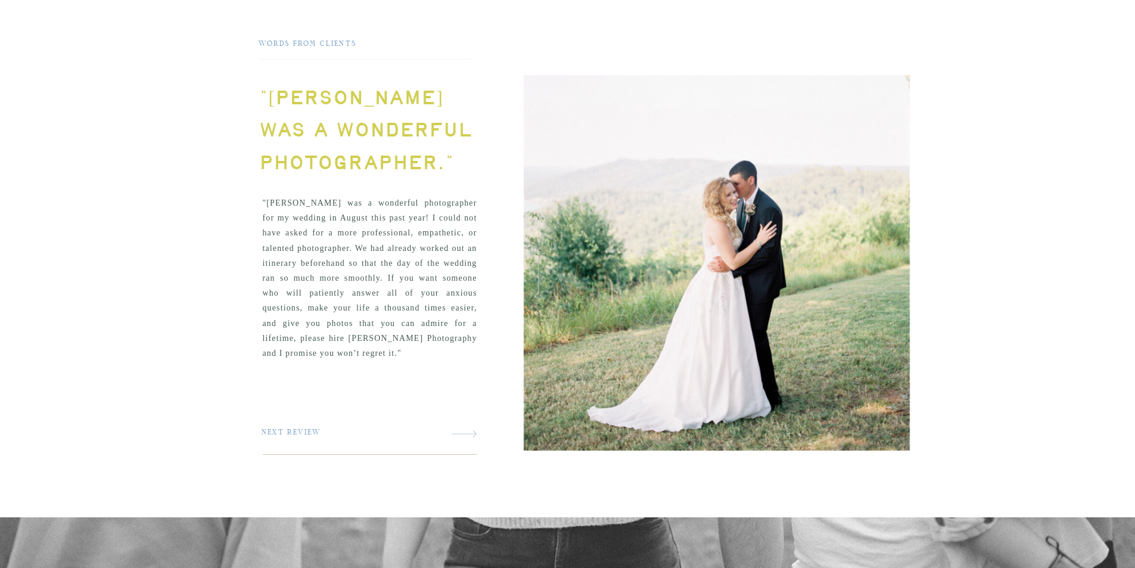
click at [469, 426] on icon at bounding box center [464, 433] width 25 height 25
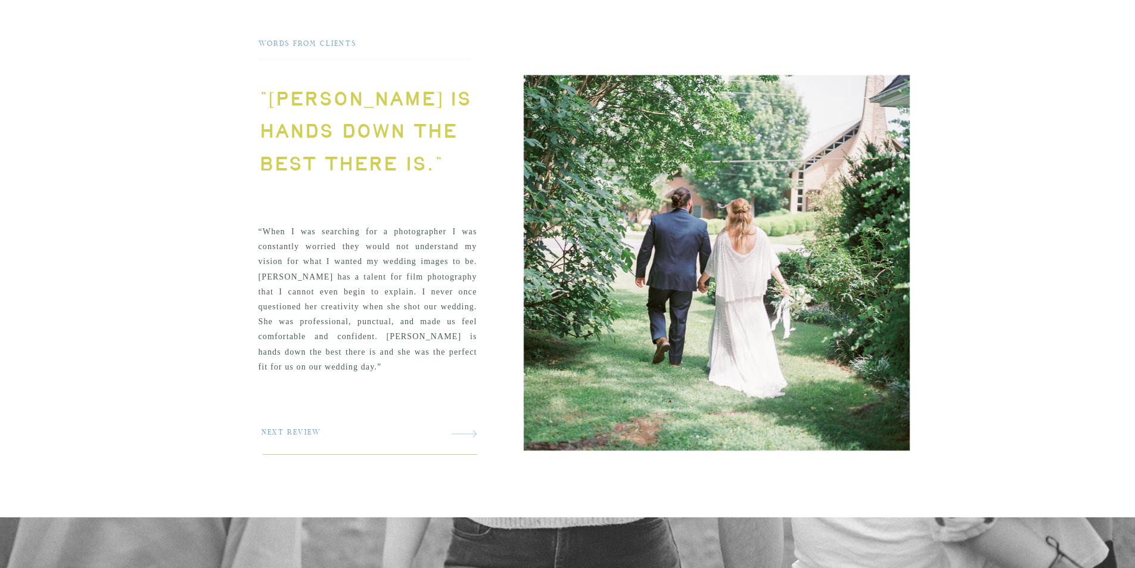
click at [469, 426] on icon at bounding box center [464, 433] width 25 height 25
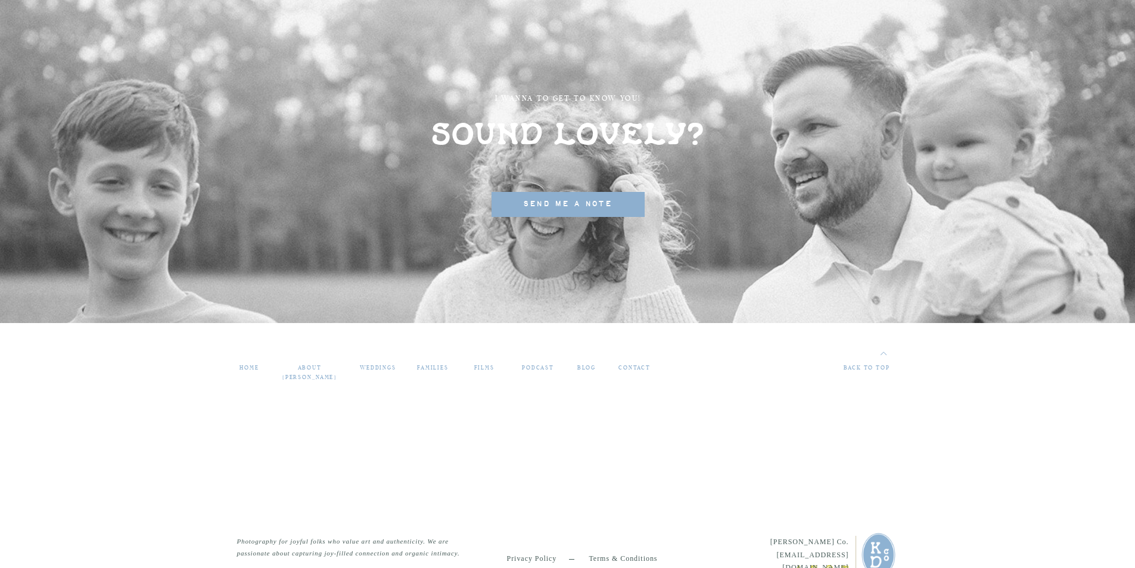
scroll to position [3134, 0]
drag, startPoint x: 388, startPoint y: 301, endPoint x: 249, endPoint y: 118, distance: 229.9
